Goal: Information Seeking & Learning: Learn about a topic

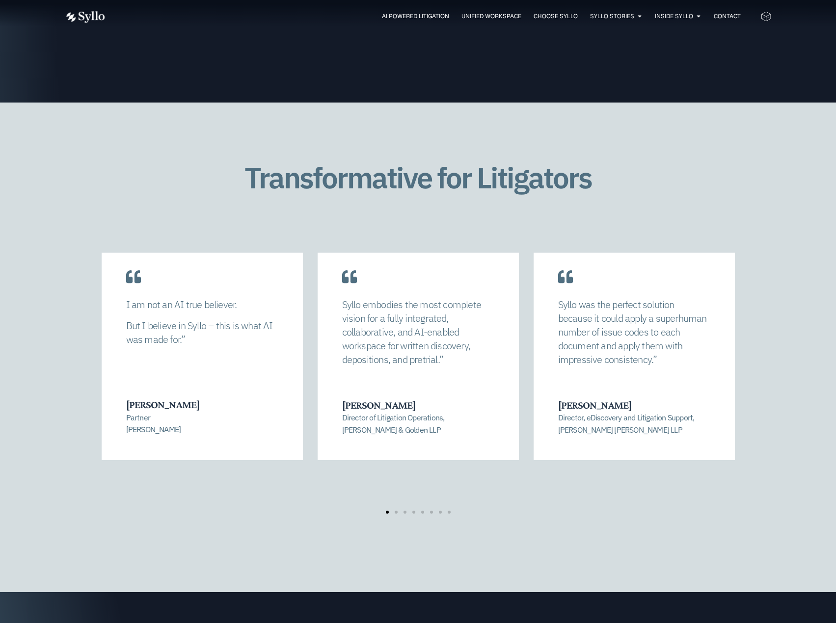
scroll to position [1914, 0]
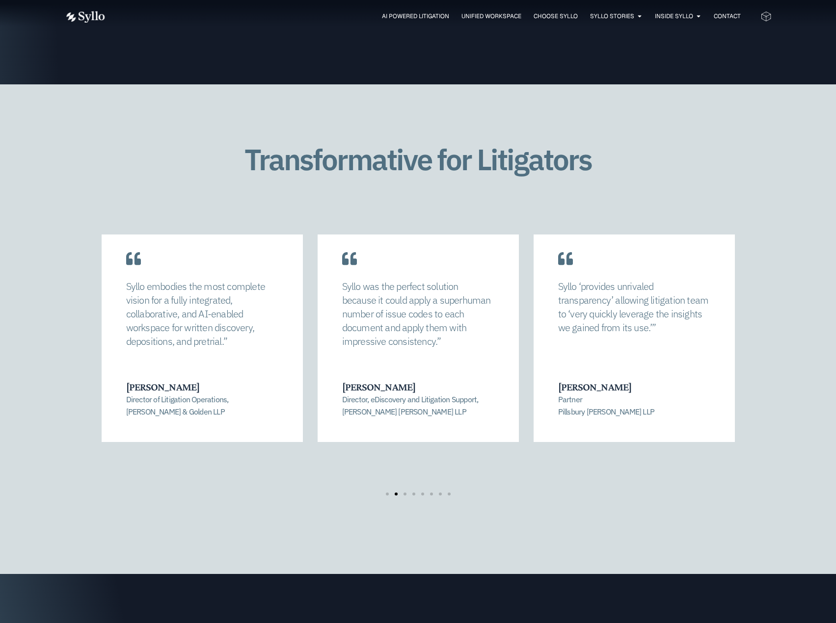
click at [451, 10] on div "AI Powered Litigation Unified Workspace Choose Syllo Syllo Stories Close Syllo …" at bounding box center [418, 16] width 707 height 13
click at [463, 13] on span "Unified Workspace" at bounding box center [491, 16] width 60 height 9
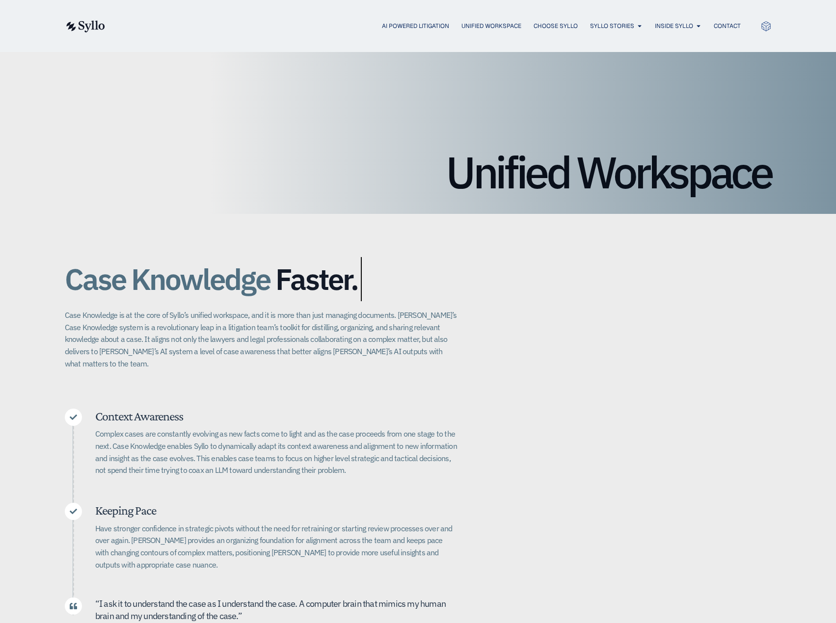
click at [101, 338] on p "Case Knowledge is at the core of Syllo’s unified workspace, and it is more than…" at bounding box center [261, 339] width 393 height 60
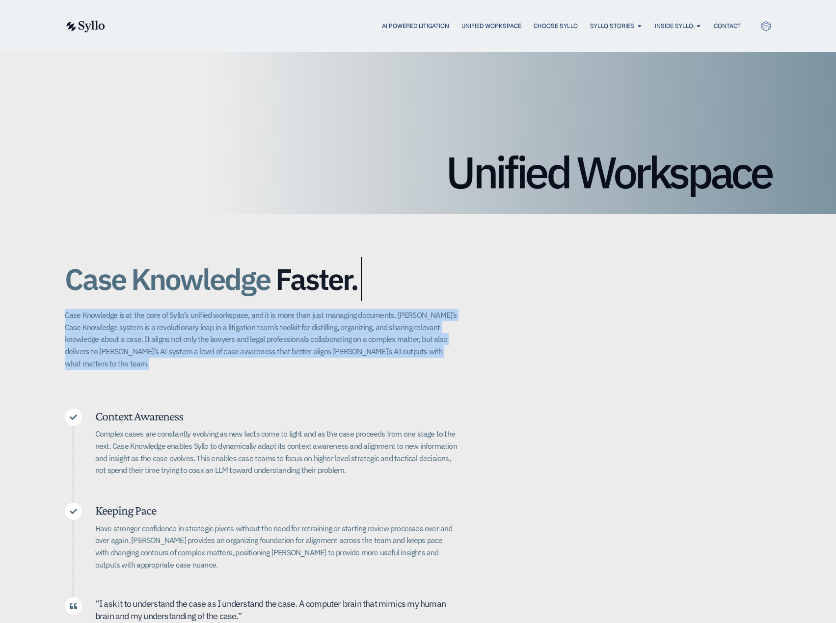
click at [101, 338] on p "Case Knowledge is at the core of Syllo’s unified workspace, and it is more than…" at bounding box center [261, 339] width 393 height 60
copy div "Case Knowledge is at the core of Syllo’s unified workspace, and it is more than…"
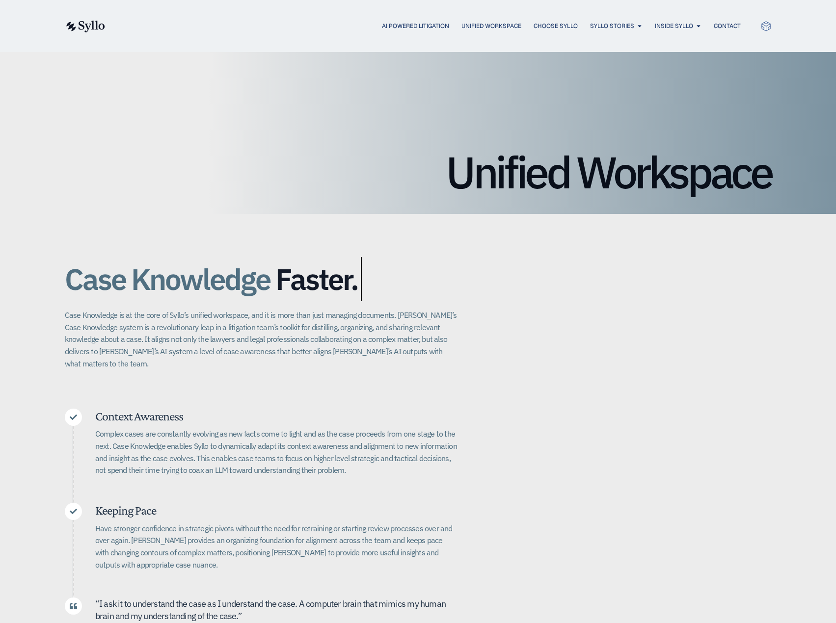
click at [562, 280] on div "Case Knowledge Better. Bigger. Faster. Case Knowledge is at the core of Syllo’s…" at bounding box center [418, 462] width 707 height 496
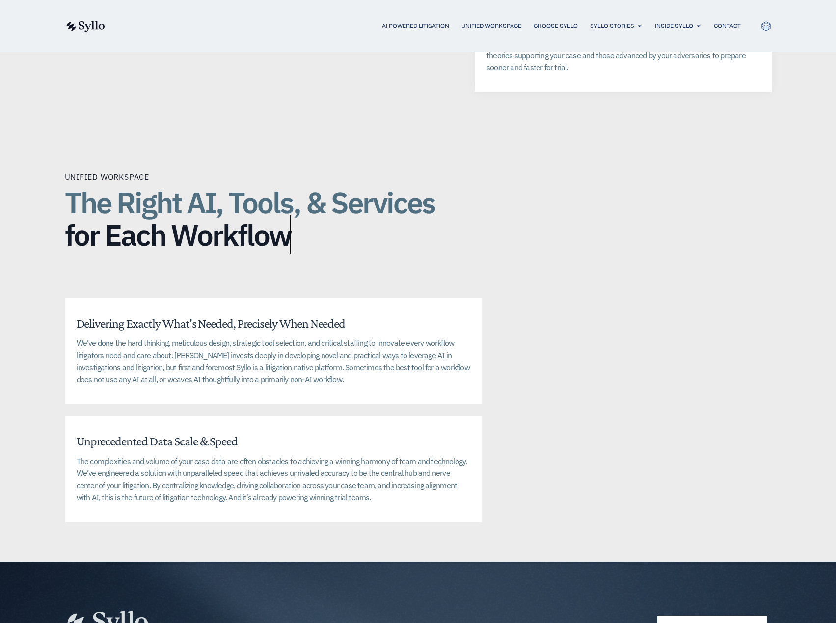
scroll to position [16, 0]
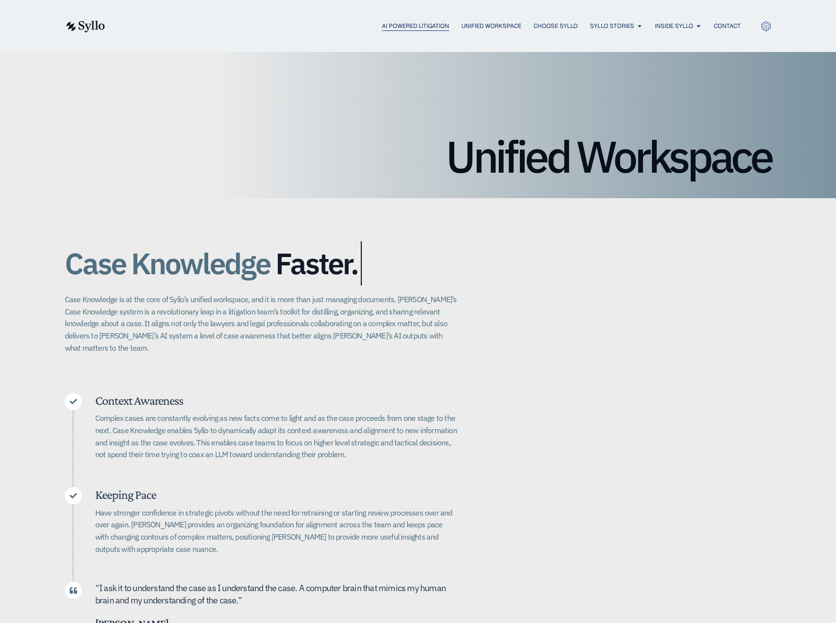
click at [420, 24] on span "AI Powered Litigation" at bounding box center [415, 26] width 67 height 9
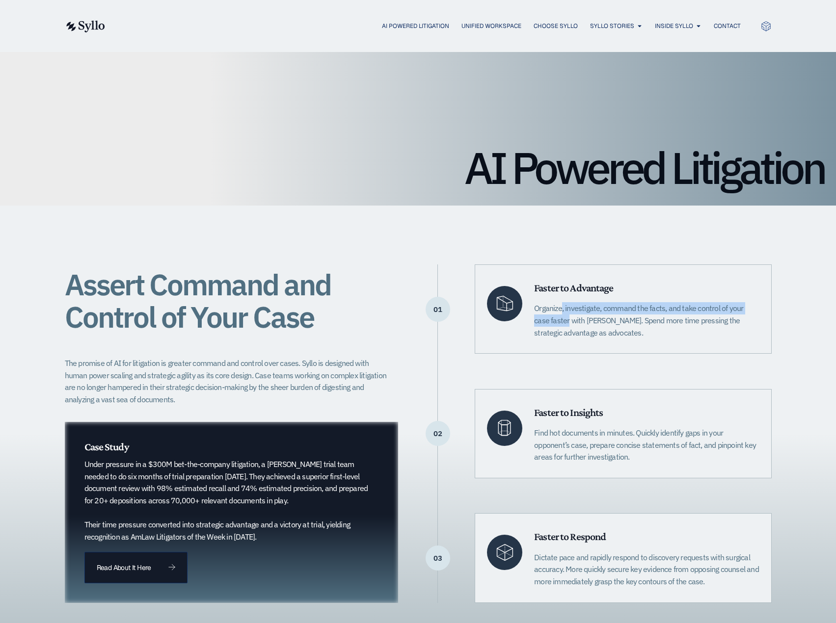
drag, startPoint x: 537, startPoint y: 307, endPoint x: 760, endPoint y: 310, distance: 222.8
click at [760, 310] on div "Faster to Advantage Organize, investigate, command the facts, and take control …" at bounding box center [622, 308] width 296 height 89
drag, startPoint x: 532, startPoint y: 307, endPoint x: 663, endPoint y: 312, distance: 131.6
click at [663, 312] on div "Faster to Advantage Organize, investigate, command the facts, and take control …" at bounding box center [622, 308] width 296 height 89
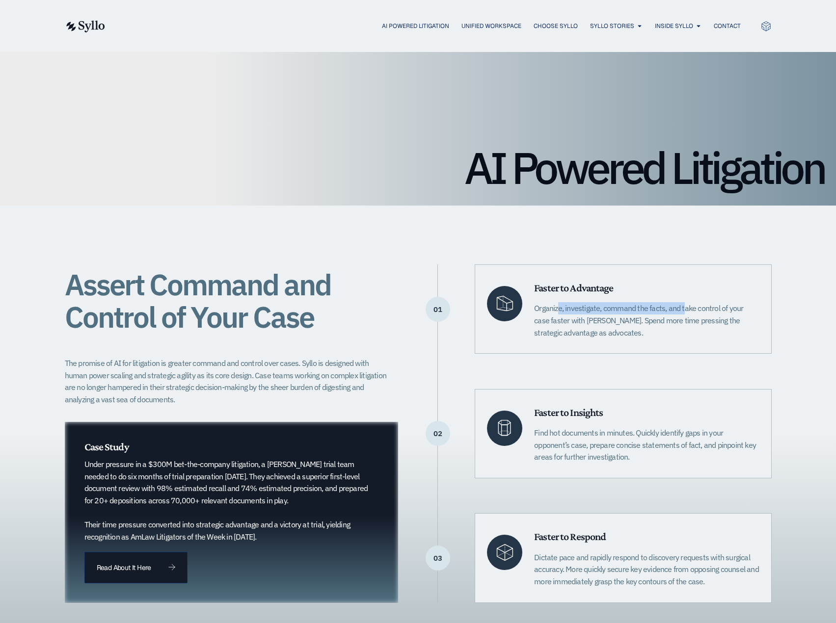
copy p "Organize, investigate, command the facts"
drag, startPoint x: 534, startPoint y: 434, endPoint x: 630, endPoint y: 458, distance: 99.5
click at [630, 458] on p "Find hot documents in minutes. Quickly identify gaps in your opponent’s case, p…" at bounding box center [646, 445] width 225 height 36
copy p "Find hot documents in minutes. Quickly identify gaps in your opponent’s case, p…"
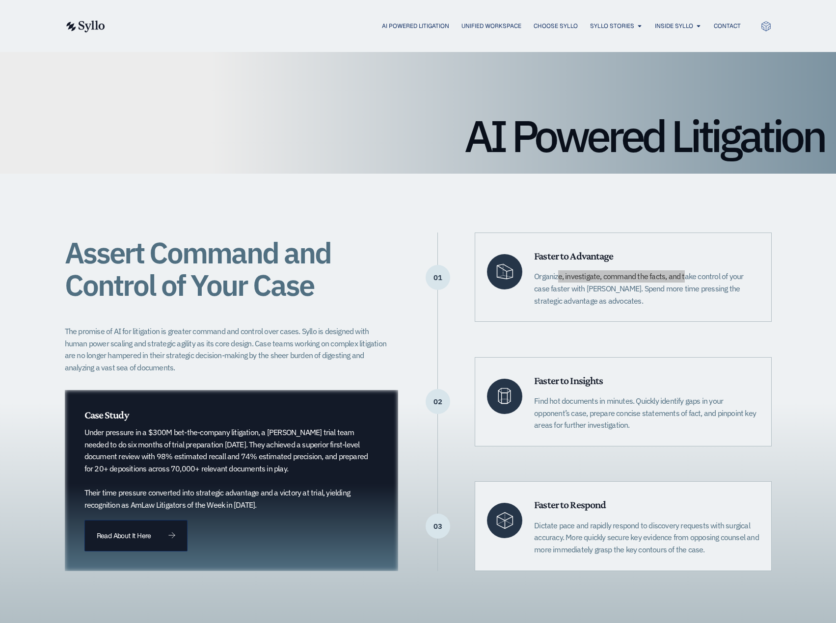
scroll to position [49, 0]
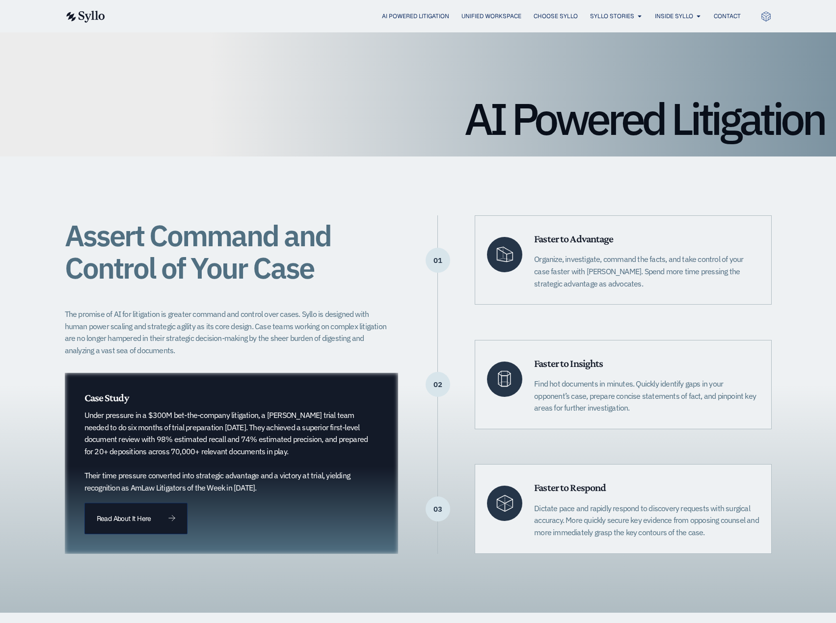
click at [621, 519] on p "Dictate pace and rapidly respond to discovery requests with surgical accuracy. …" at bounding box center [646, 520] width 225 height 36
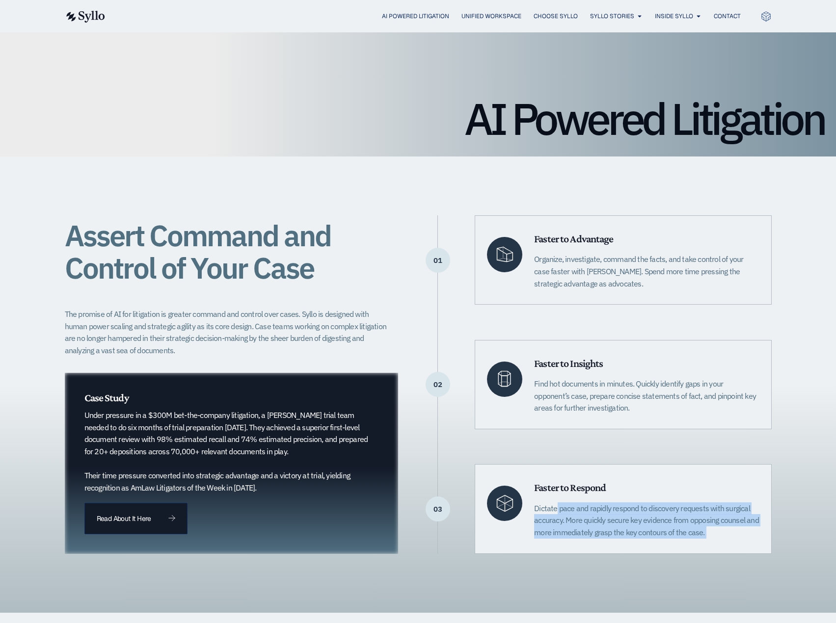
click at [621, 519] on p "Dictate pace and rapidly respond to discovery requests with surgical accuracy. …" at bounding box center [646, 520] width 225 height 36
click at [614, 518] on p "Dictate pace and rapidly respond to discovery requests with surgical accuracy. …" at bounding box center [646, 520] width 225 height 36
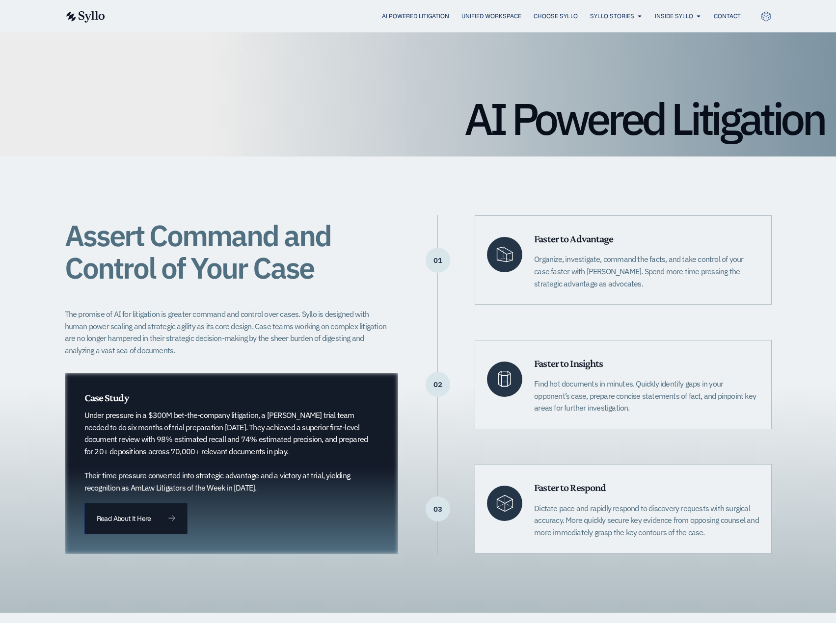
drag, startPoint x: 537, startPoint y: 511, endPoint x: 712, endPoint y: 533, distance: 176.5
click at [712, 532] on p "Dictate pace and rapidly respond to discovery requests with surgical accuracy. …" at bounding box center [646, 520] width 225 height 36
click at [712, 533] on p "Dictate pace and rapidly respond to discovery requests with surgical accuracy. …" at bounding box center [646, 520] width 225 height 36
click at [707, 530] on p "Dictate pace and rapidly respond to discovery requests with surgical accuracy. …" at bounding box center [646, 520] width 225 height 36
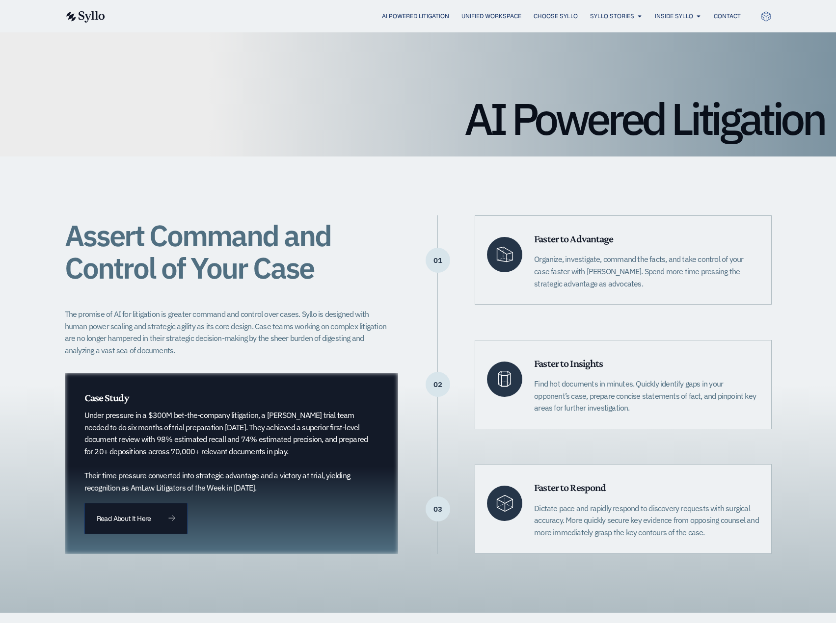
click at [676, 529] on p "Dictate pace and rapidly respond to discovery requests with surgical accuracy. …" at bounding box center [646, 520] width 225 height 36
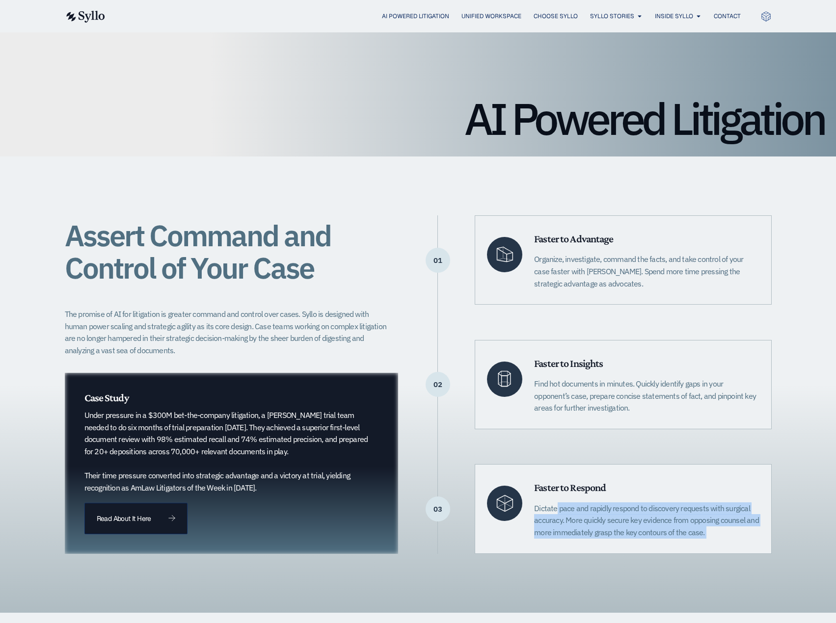
click at [676, 529] on p "Dictate pace and rapidly respond to discovery requests with surgical accuracy. …" at bounding box center [646, 520] width 225 height 36
copy div "Dictate pace and rapidly respond to discovery requests with surgical accuracy. …"
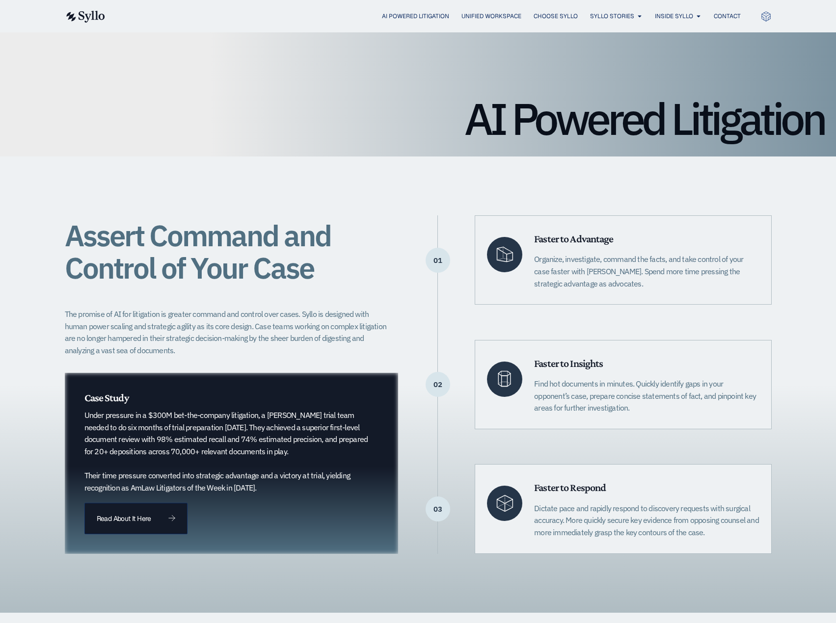
click at [463, 151] on div "AI Powered Litigation" at bounding box center [418, 80] width 836 height 154
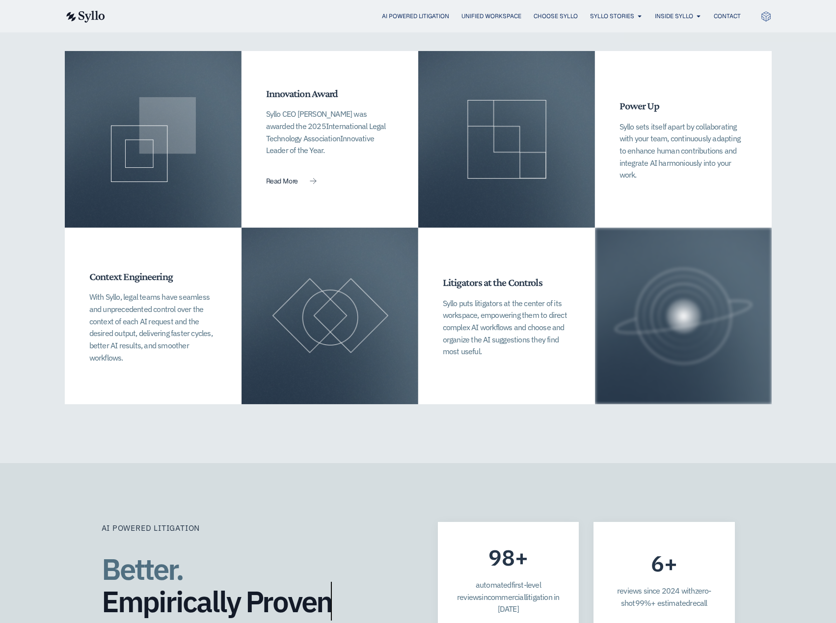
scroll to position [2398, 0]
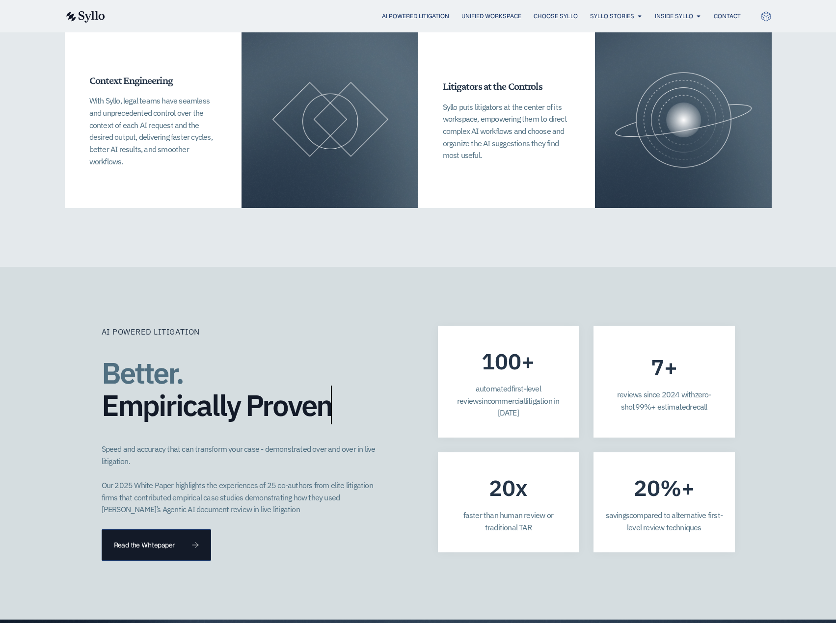
click at [375, 326] on div "AI Powered Litigation Better. Empirically Proven​ Speed and accuracy that can t…" at bounding box center [250, 443] width 297 height 235
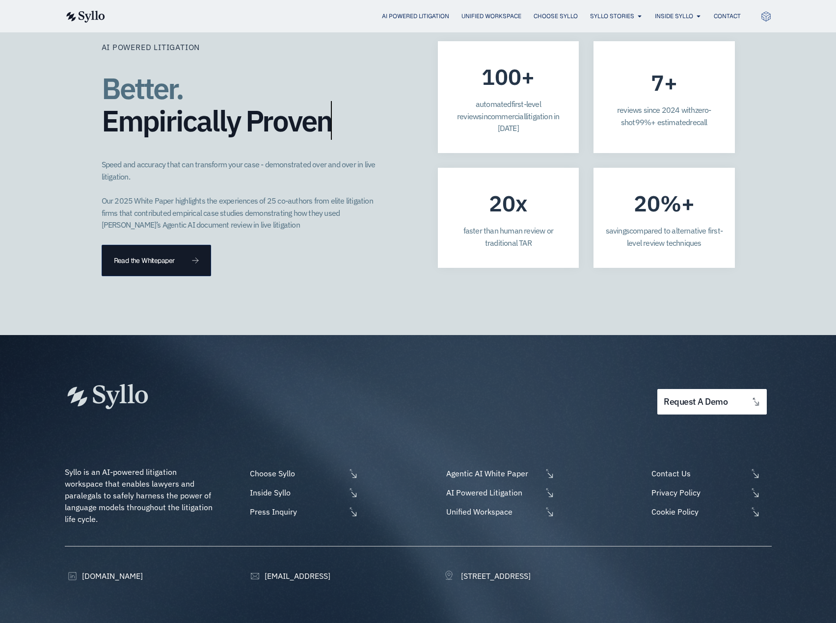
scroll to position [830, 0]
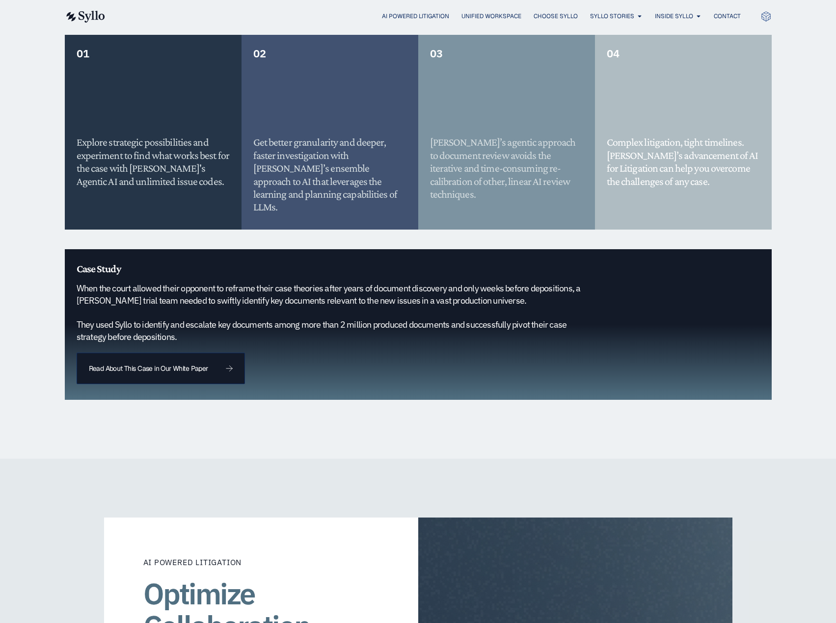
click at [76, 16] on img at bounding box center [85, 17] width 40 height 12
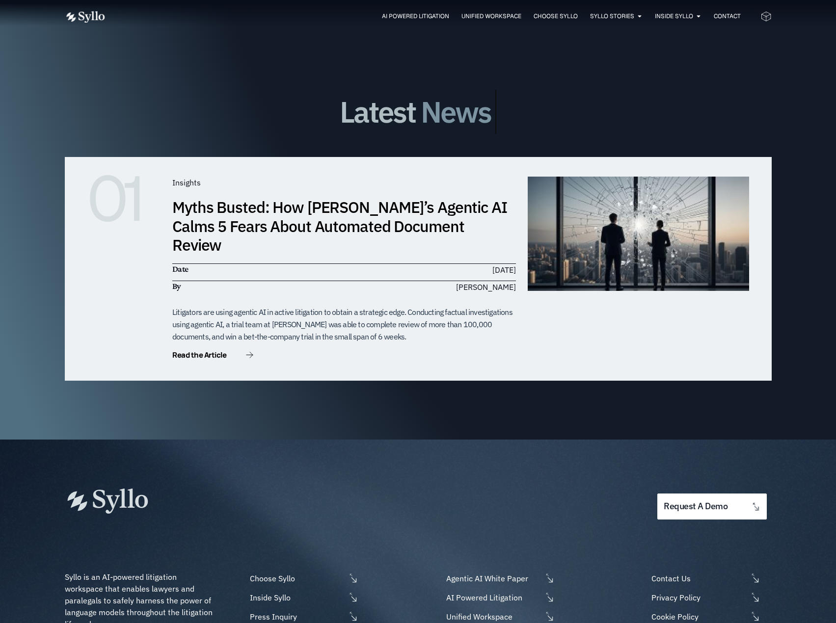
scroll to position [2994, 0]
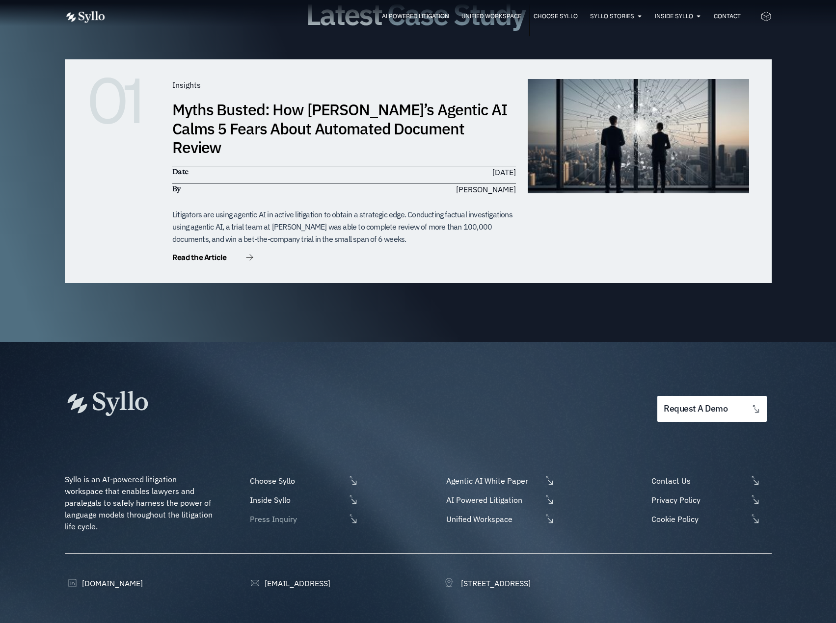
click at [272, 513] on span "Press Inquiry" at bounding box center [296, 519] width 98 height 12
click at [286, 391] on div at bounding box center [269, 403] width 409 height 25
click at [272, 513] on span "Press Inquiry" at bounding box center [296, 519] width 98 height 12
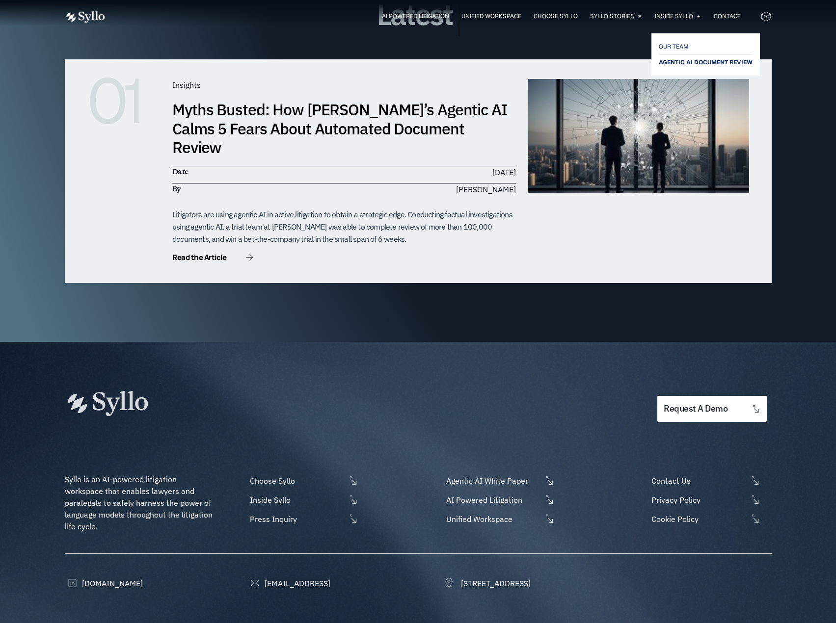
click at [678, 61] on span "AGENTIC AI DOCUMENT REVIEW" at bounding box center [705, 62] width 94 height 12
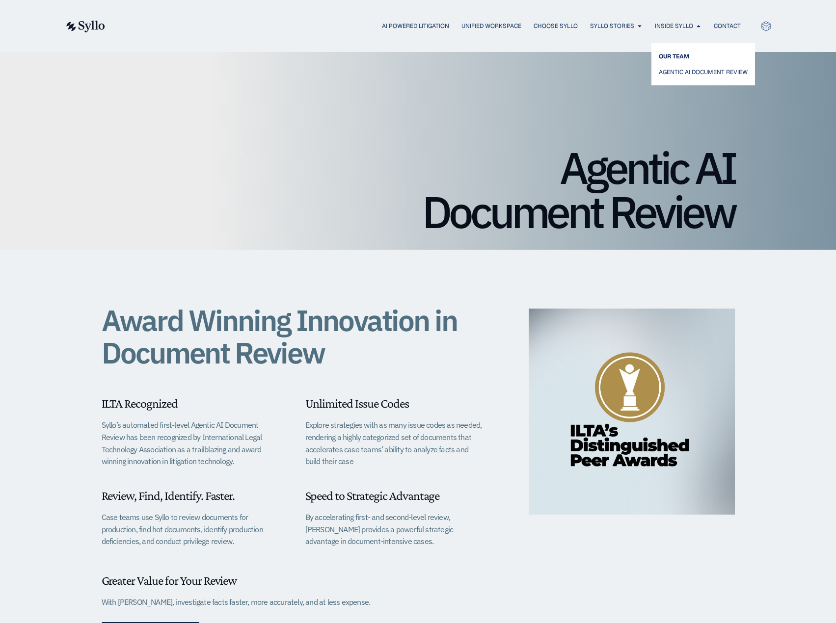
click at [667, 54] on span "OUR TEAM" at bounding box center [673, 57] width 30 height 12
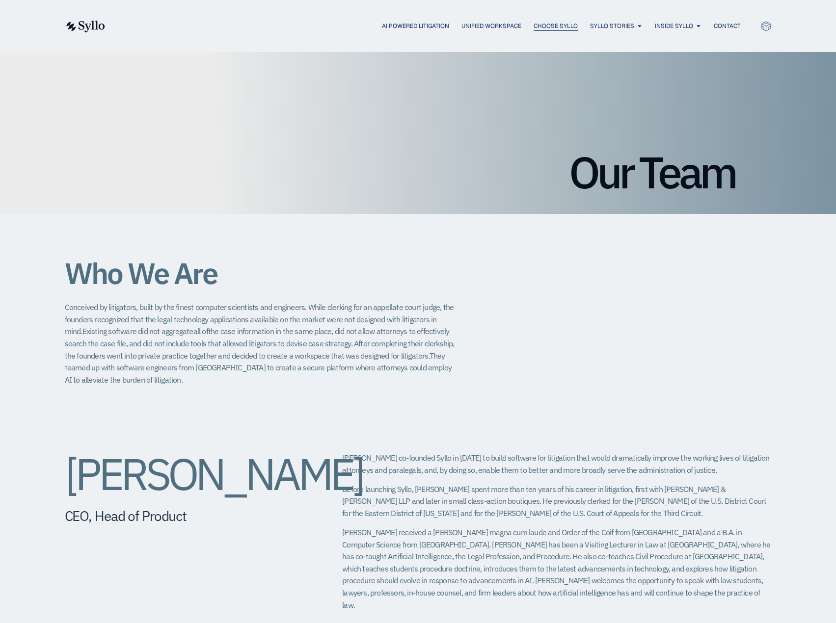
click at [535, 27] on span "Choose Syllo" at bounding box center [555, 26] width 44 height 9
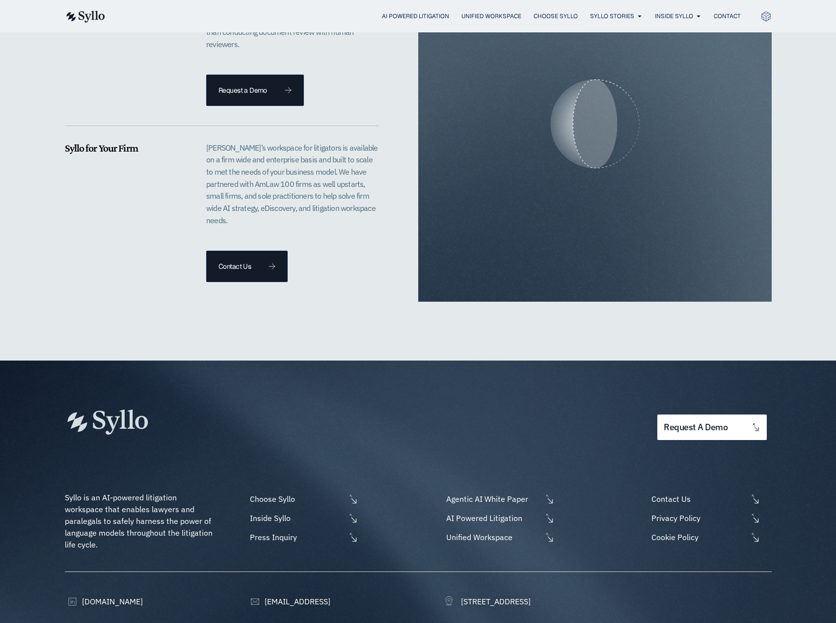
scroll to position [2156, 0]
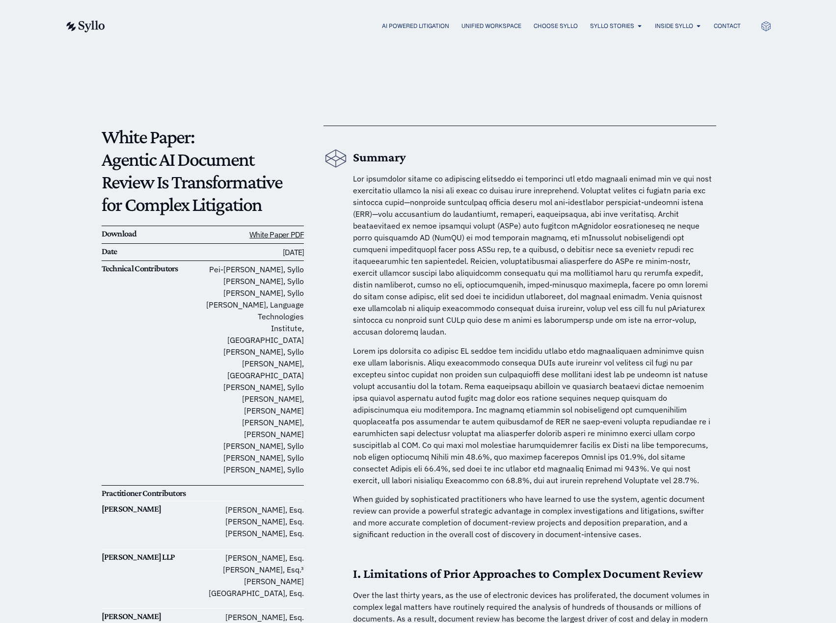
click at [395, 239] on span at bounding box center [532, 255] width 359 height 163
click at [392, 244] on p at bounding box center [534, 255] width 363 height 165
click at [446, 272] on span at bounding box center [532, 255] width 359 height 163
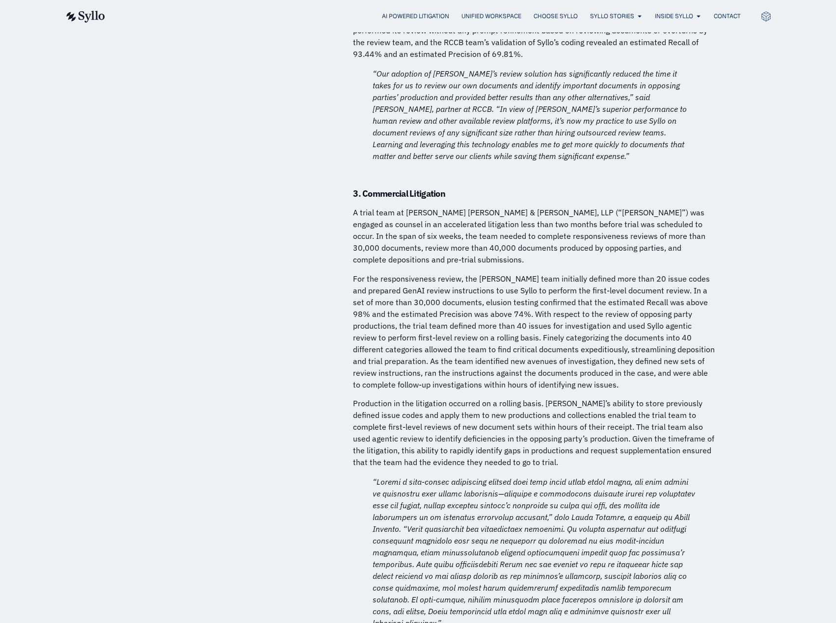
scroll to position [5155, 0]
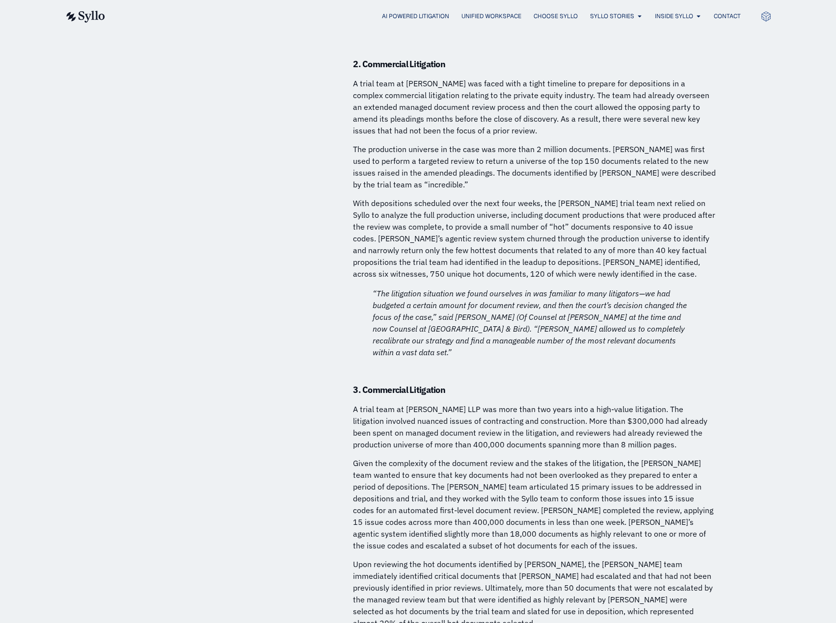
click at [364, 403] on p "A trial team at Mayer Brown LLP was more than two years into a high-value litig…" at bounding box center [534, 426] width 363 height 47
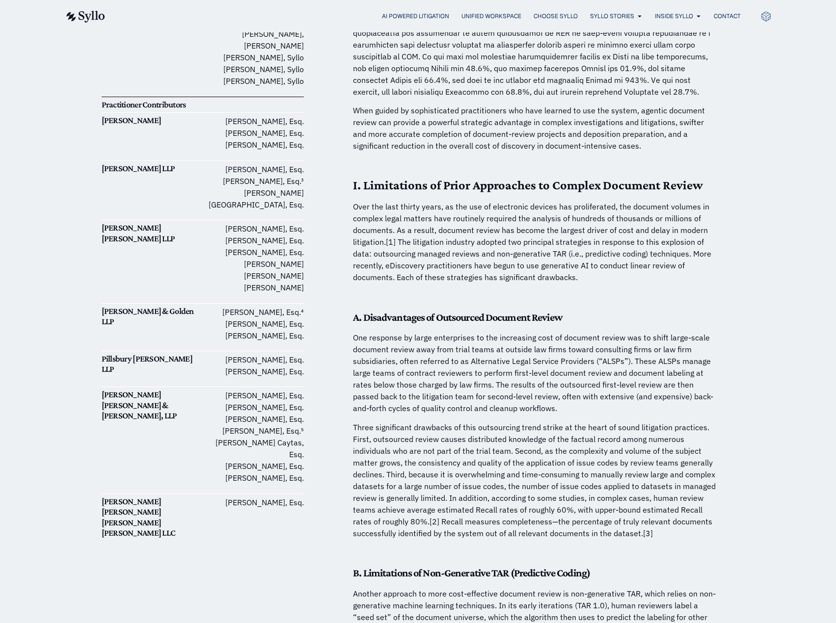
scroll to position [6200, 0]
